Goal: Check status: Check status

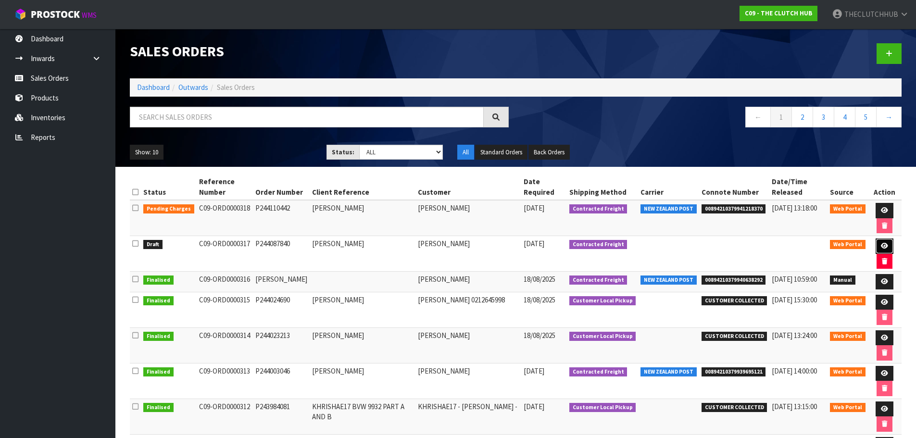
click at [881, 247] on icon at bounding box center [884, 246] width 7 height 6
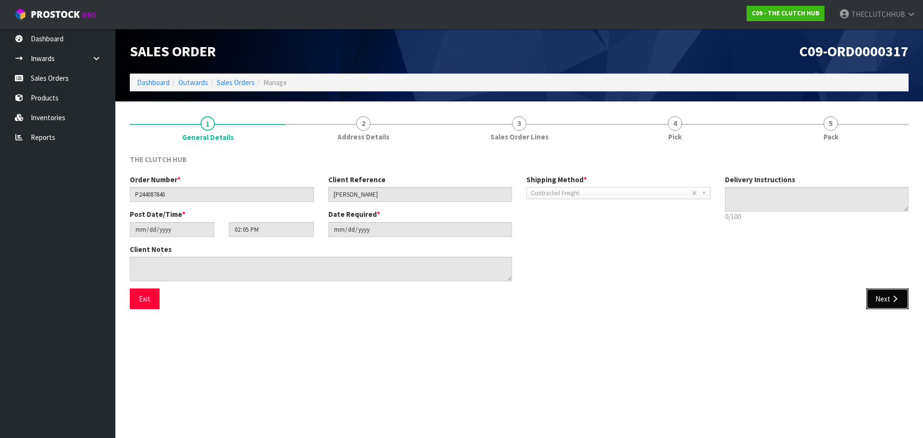
click at [886, 300] on button "Next" at bounding box center [887, 299] width 42 height 21
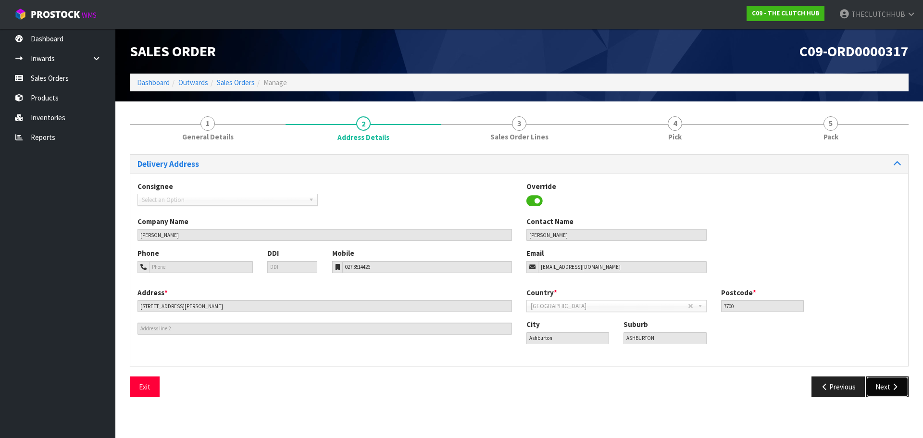
click at [882, 387] on button "Next" at bounding box center [887, 387] width 42 height 21
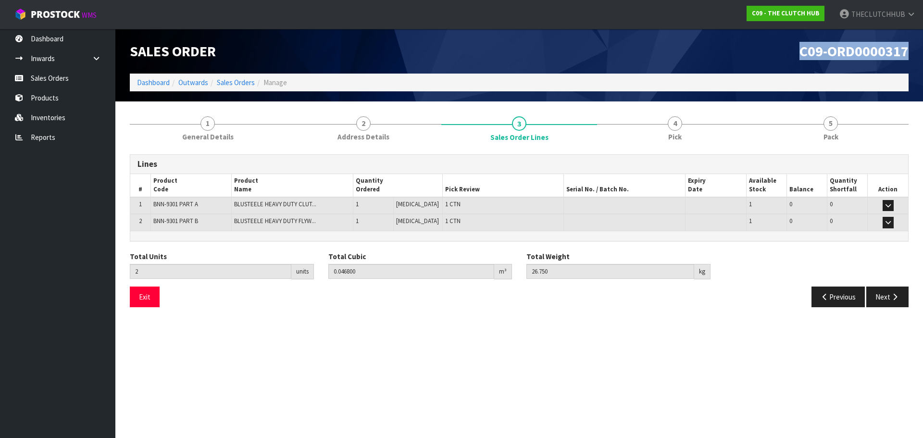
drag, startPoint x: 909, startPoint y: 50, endPoint x: 805, endPoint y: 50, distance: 103.9
click at [801, 50] on div "C09-ORD0000317" at bounding box center [717, 51] width 397 height 45
copy span "C09-ORD0000317"
click at [63, 81] on link "Sales Orders" at bounding box center [57, 78] width 115 height 20
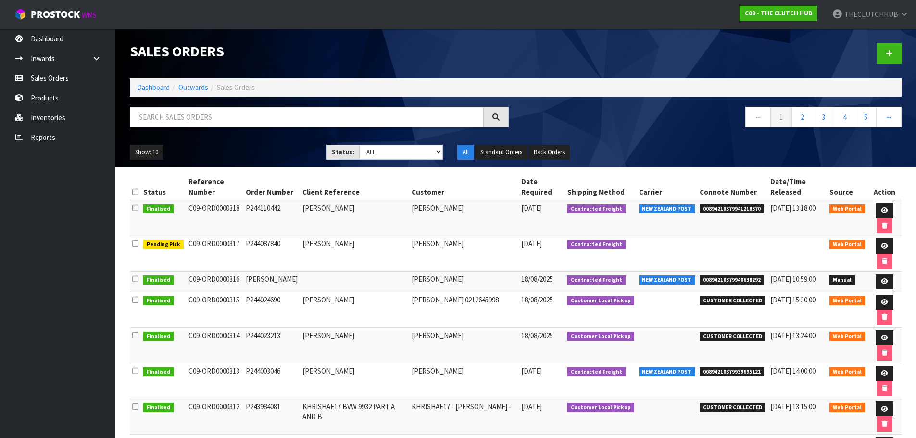
drag, startPoint x: 238, startPoint y: 242, endPoint x: 191, endPoint y: 244, distance: 47.7
click at [188, 244] on td "C09-ORD0000317" at bounding box center [215, 254] width 58 height 36
copy td "C09-ORD0000317"
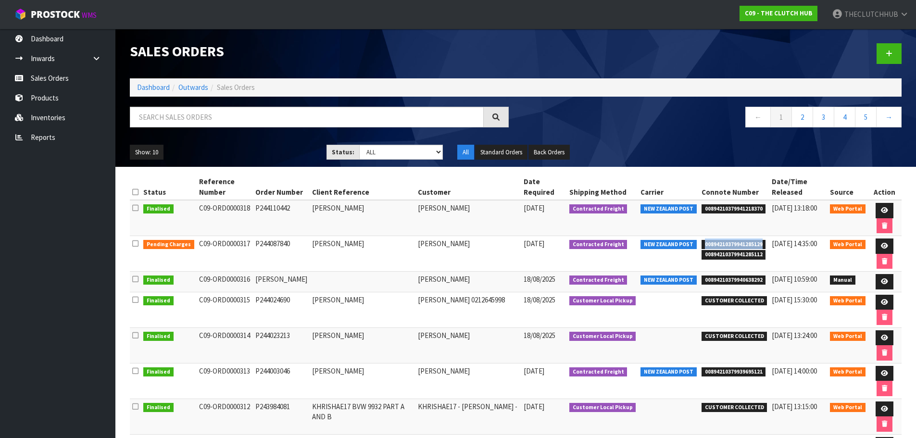
drag, startPoint x: 767, startPoint y: 246, endPoint x: 708, endPoint y: 246, distance: 58.7
click at [708, 246] on span "00894210379941285129" at bounding box center [734, 245] width 64 height 10
copy span "00894210379941285129"
drag, startPoint x: 766, startPoint y: 253, endPoint x: 709, endPoint y: 256, distance: 57.8
click at [709, 256] on span "00894210379941285112" at bounding box center [734, 255] width 64 height 10
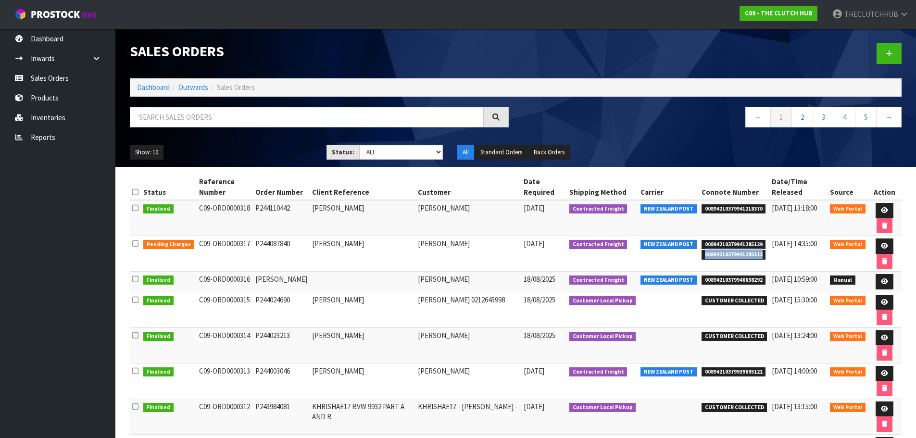
copy span "00894210379941285112"
